Goal: Task Accomplishment & Management: Manage account settings

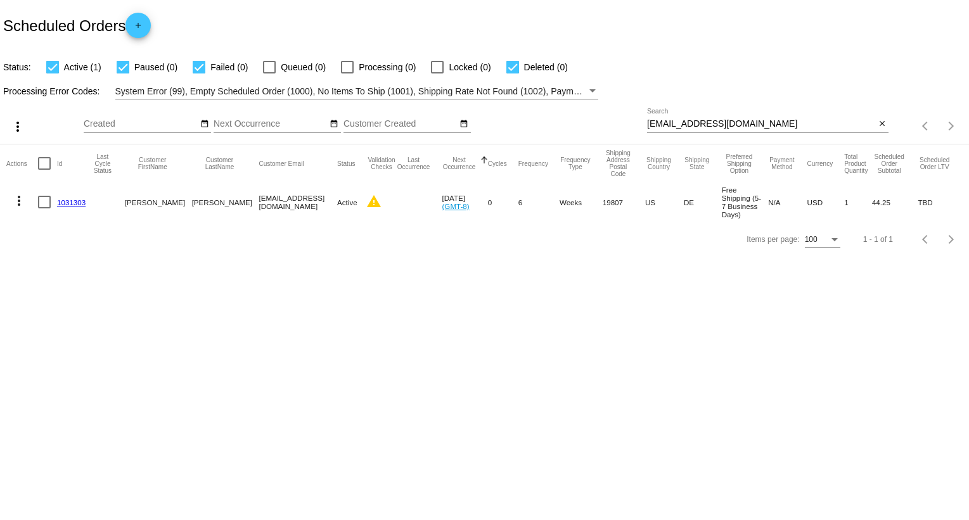
click at [717, 125] on input "[EMAIL_ADDRESS][DOMAIN_NAME]" at bounding box center [761, 124] width 228 height 10
paste input "Forwarding along the message below—please disregard the original email you rece…"
click at [703, 124] on input "[EMAIL_ADDRESS][DOMAIN_NAME]" at bounding box center [761, 124] width 228 height 10
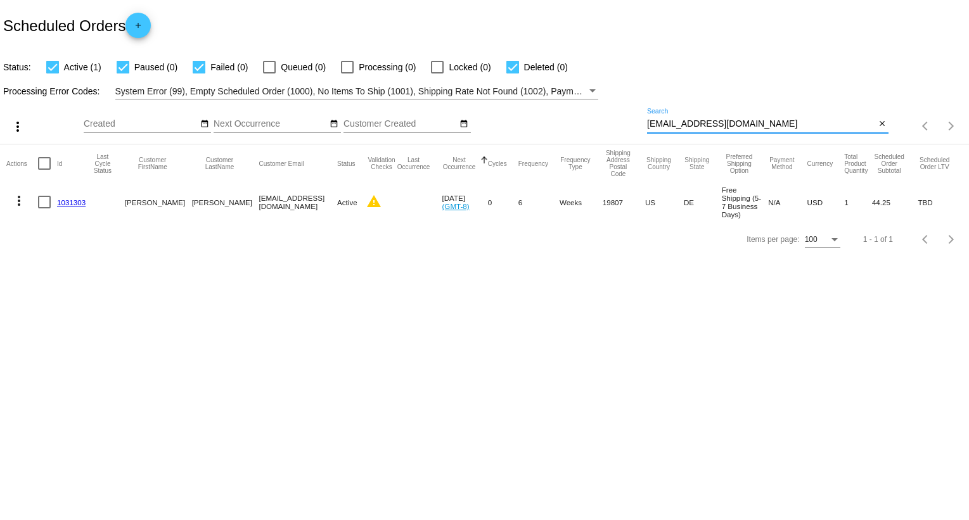
click at [703, 124] on input "[EMAIL_ADDRESS][DOMAIN_NAME]" at bounding box center [761, 124] width 228 height 10
paste input "billsandlilly@Gmai"
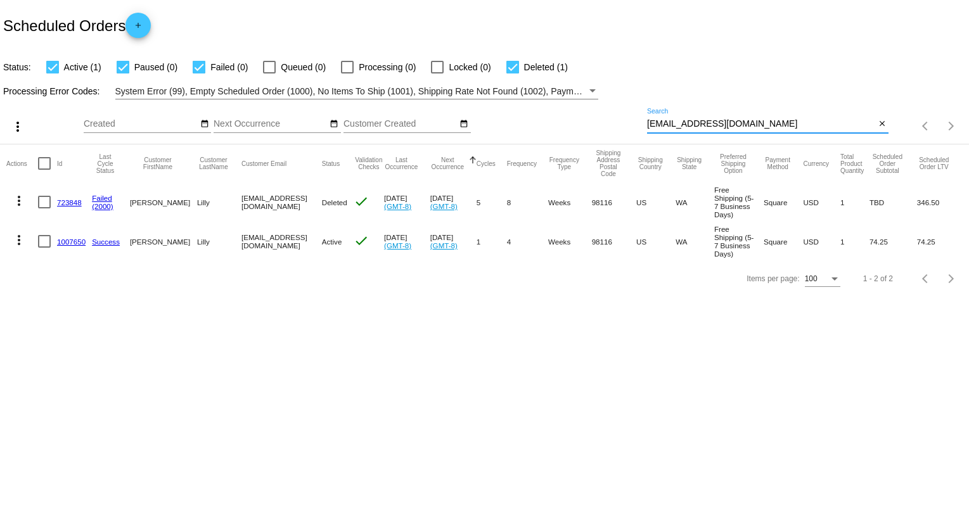
type input "[EMAIL_ADDRESS][DOMAIN_NAME]"
click at [19, 246] on mat-icon "more_vert" at bounding box center [18, 240] width 15 height 15
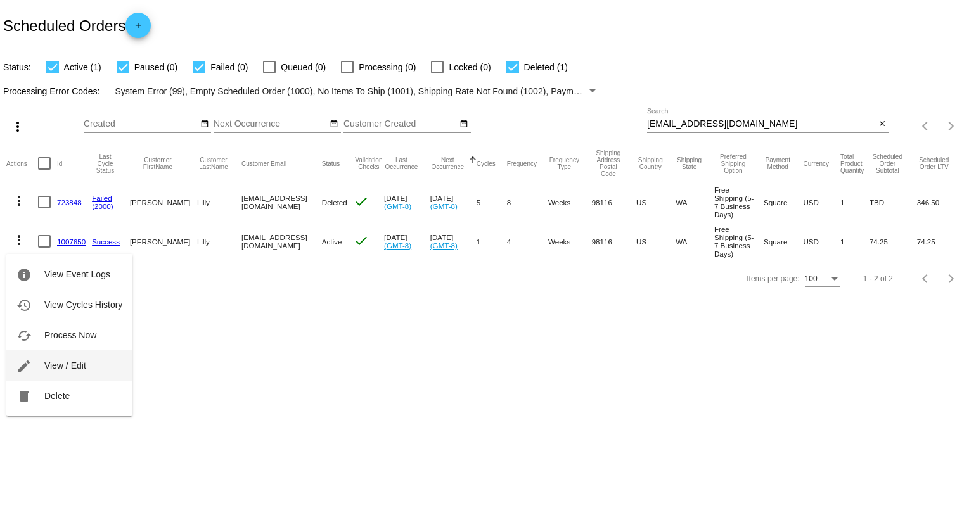
click at [87, 366] on button "edit View / Edit" at bounding box center [69, 365] width 126 height 30
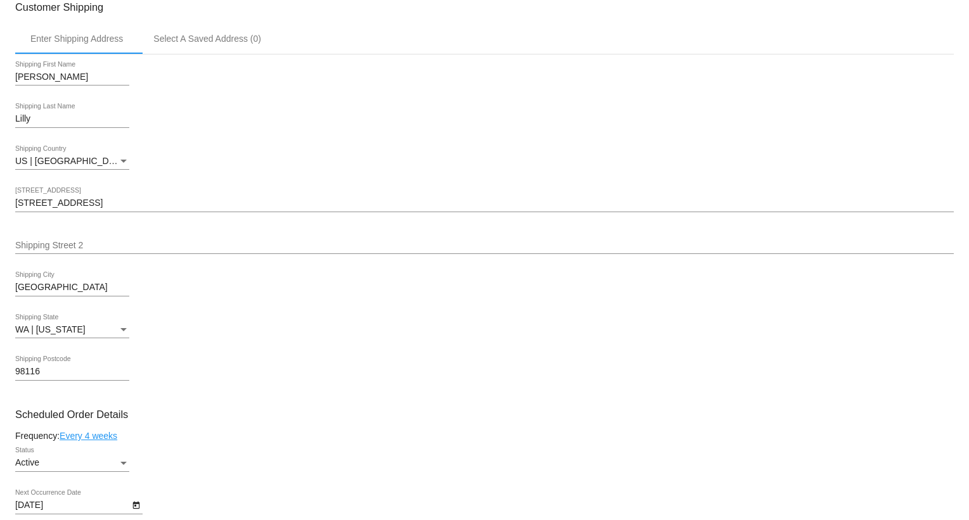
scroll to position [337, 0]
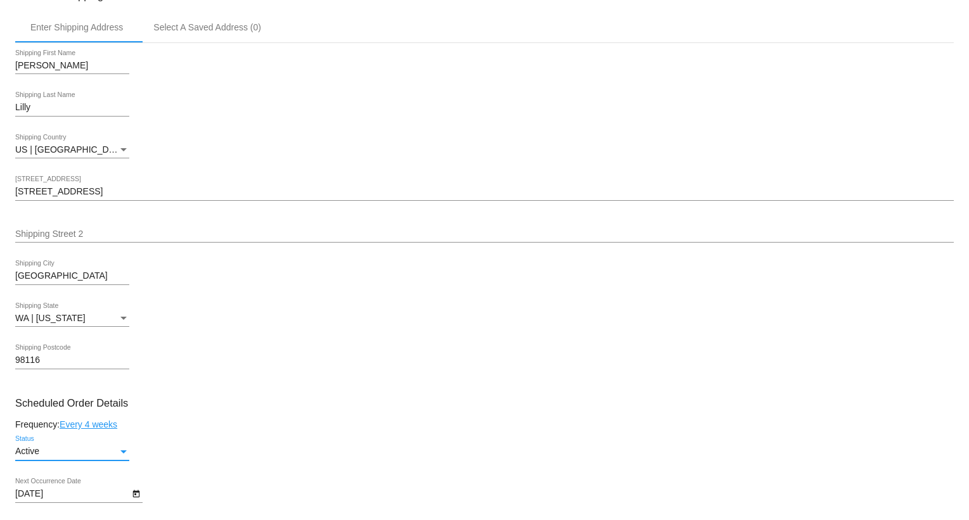
click at [112, 457] on div "Active" at bounding box center [66, 452] width 103 height 10
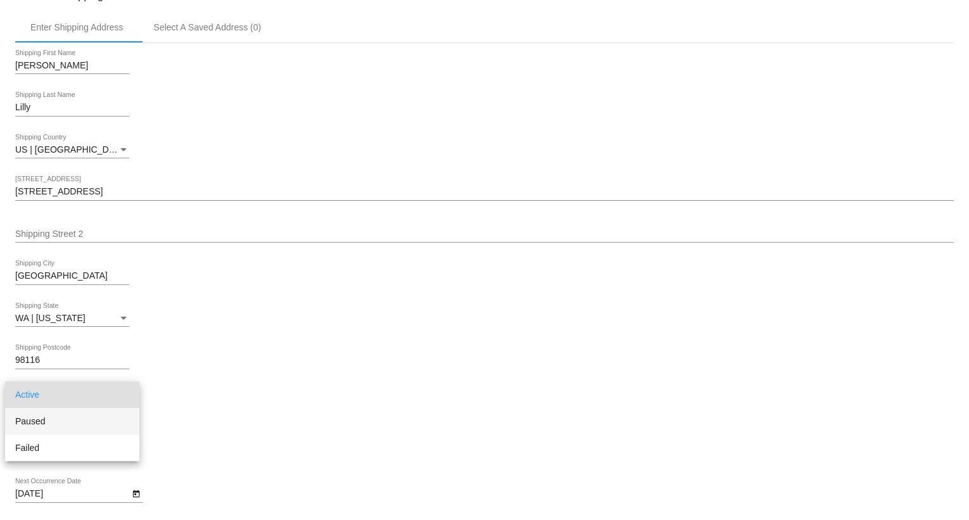
click at [96, 421] on span "Paused" at bounding box center [72, 421] width 114 height 27
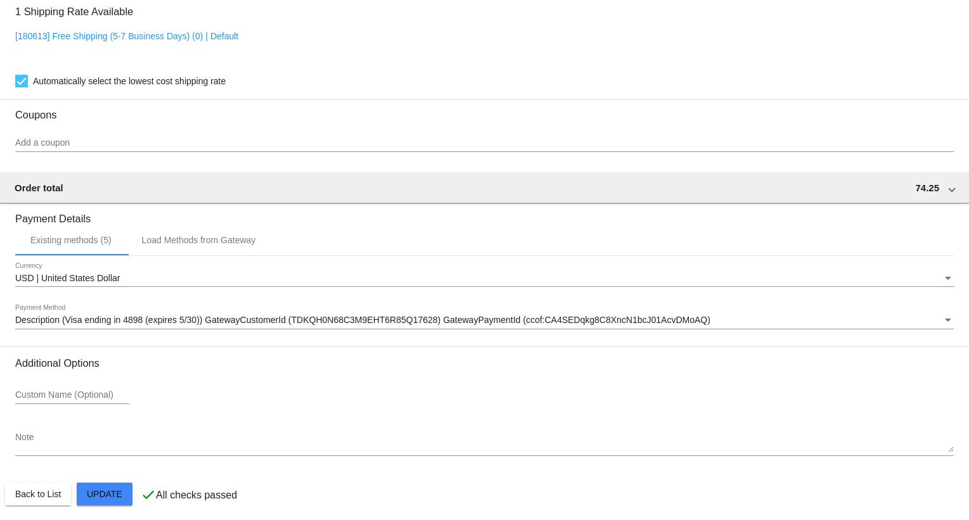
scroll to position [1022, 0]
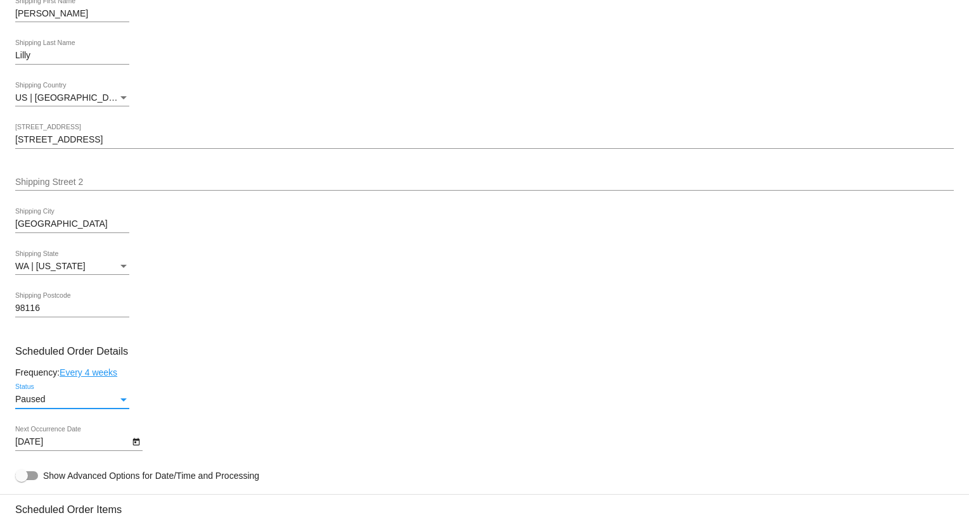
scroll to position [462, 0]
